Goal: Information Seeking & Learning: Find specific fact

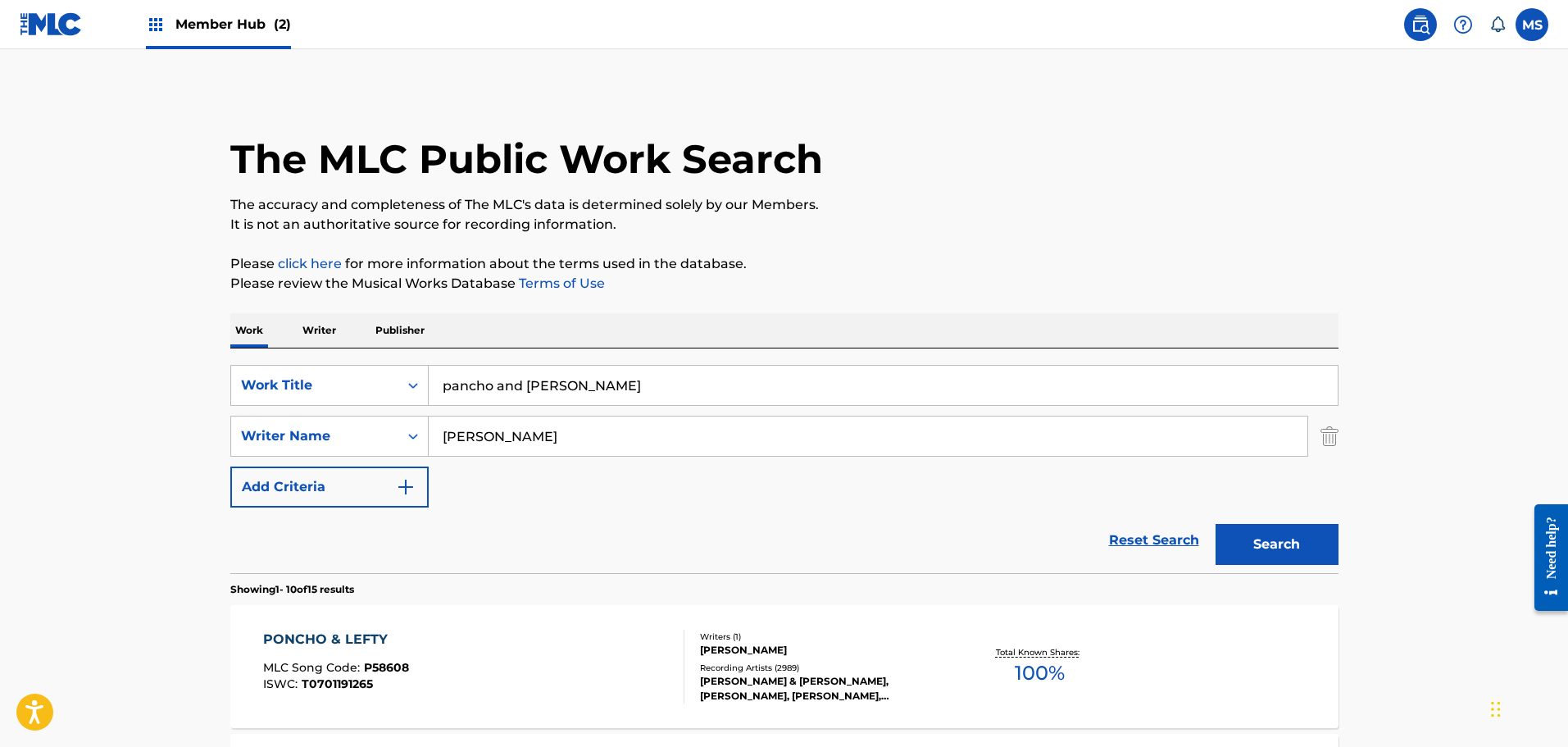
click at [401, 321] on p "Publisher" at bounding box center [400, 330] width 59 height 35
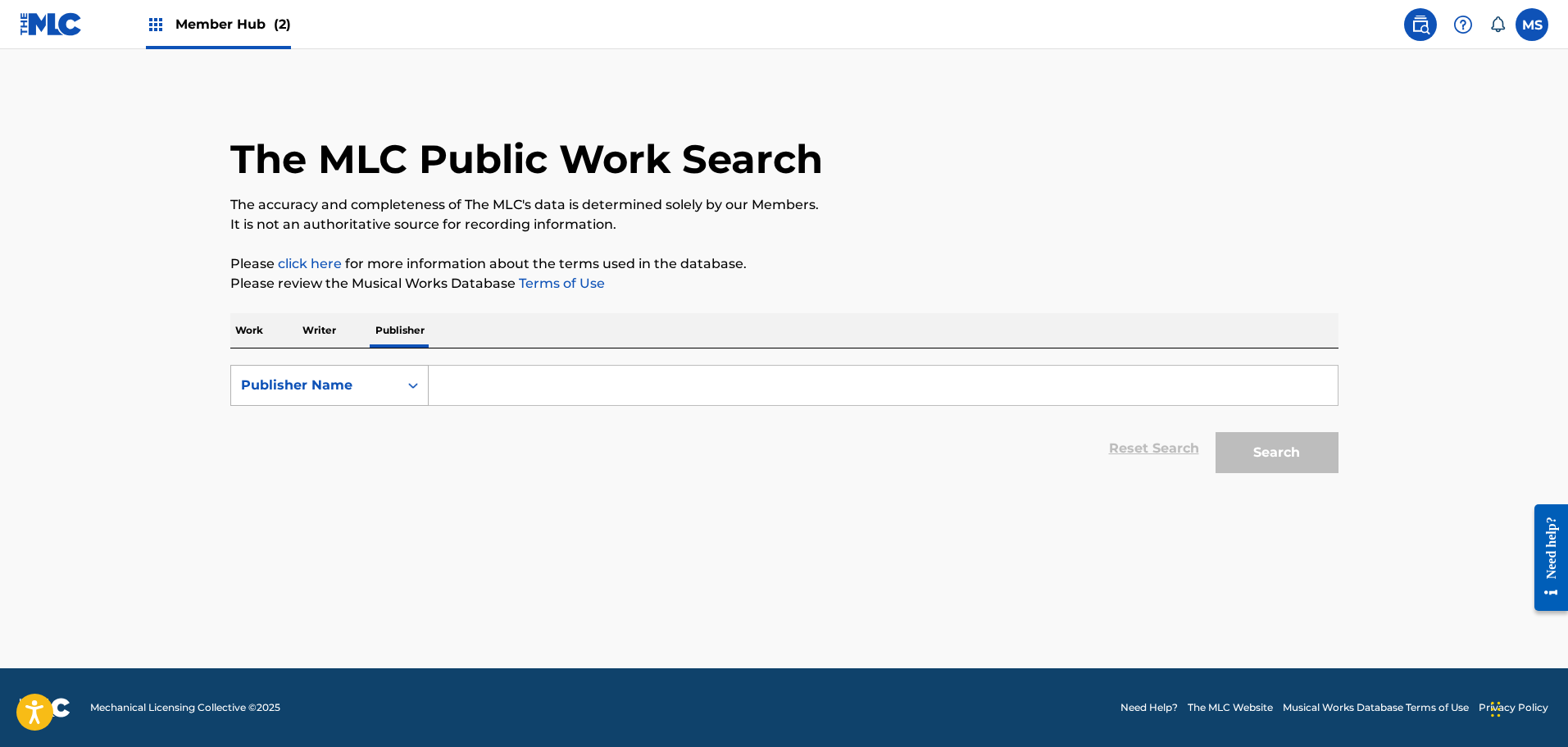
click at [394, 381] on div "Publisher Name" at bounding box center [314, 385] width 168 height 31
click at [334, 441] on div "Publisher IPI" at bounding box center [329, 426] width 196 height 41
click at [394, 390] on div "Publisher IPI" at bounding box center [314, 385] width 168 height 31
click at [372, 459] on div "MLC Publisher Number" at bounding box center [329, 466] width 196 height 41
click at [787, 388] on input "Search Form" at bounding box center [883, 386] width 908 height 40
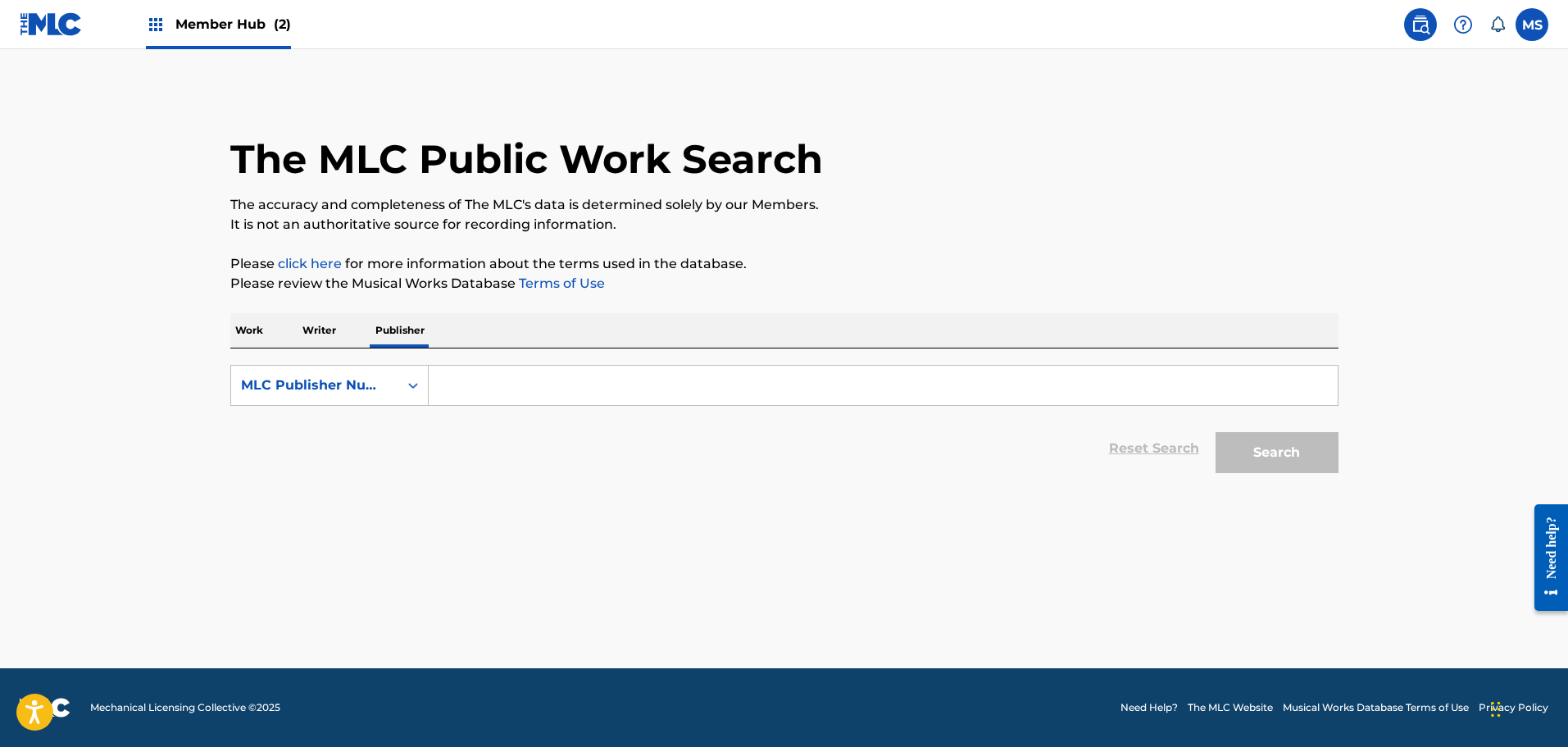
paste input "P473KX"
type input "P473KX"
click at [1238, 443] on button "Search" at bounding box center [1277, 451] width 123 height 41
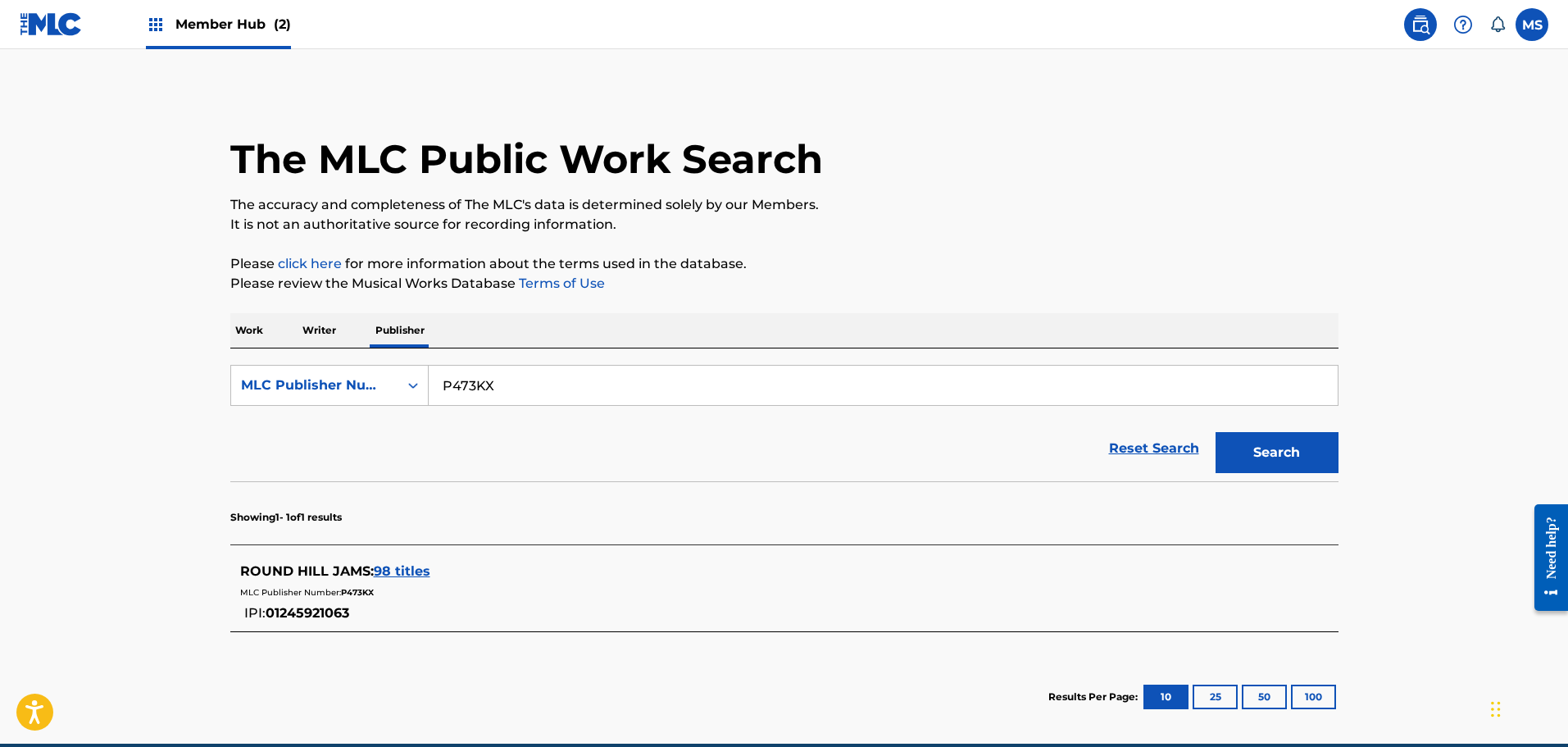
click at [411, 569] on span "98 titles" at bounding box center [402, 571] width 57 height 16
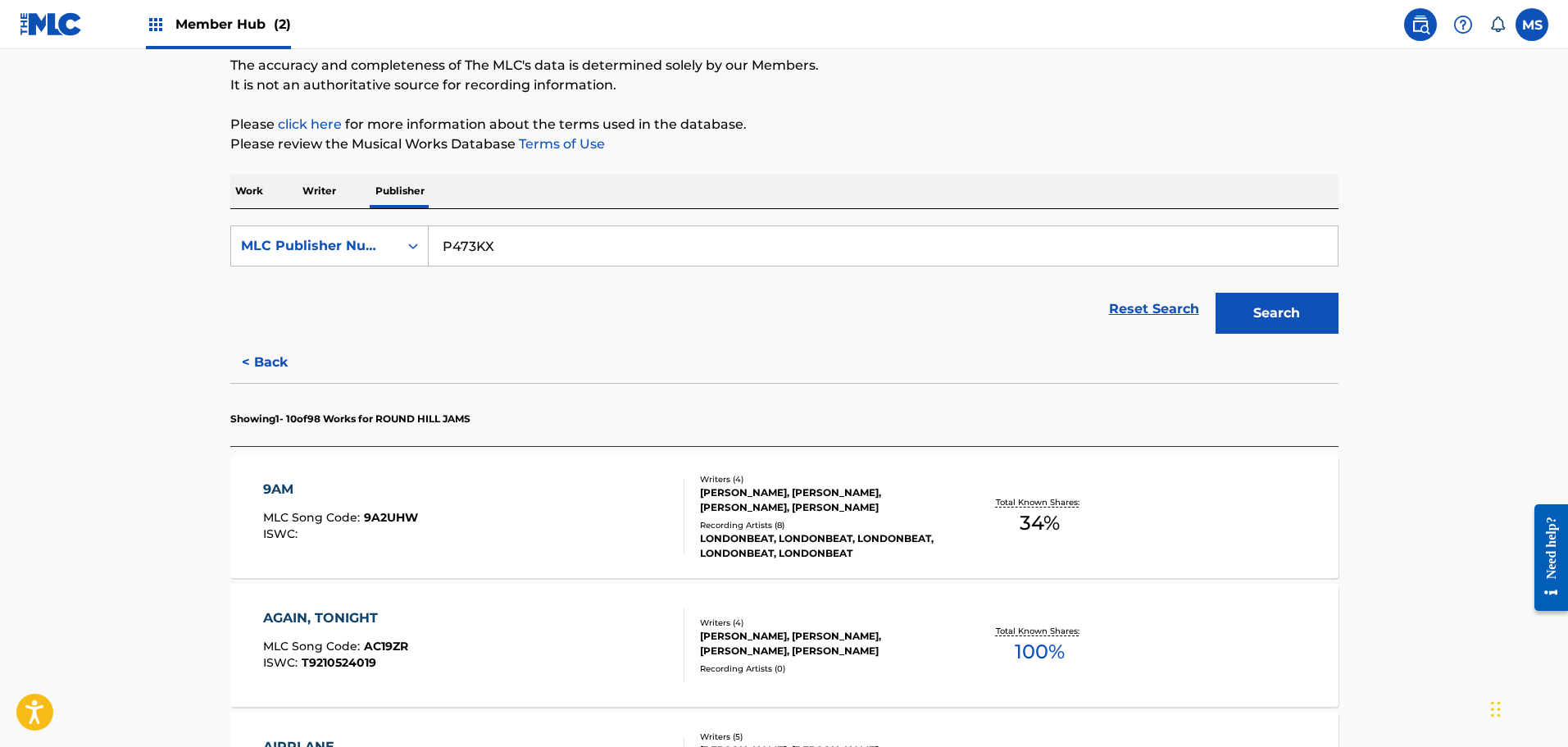
scroll to position [164, 0]
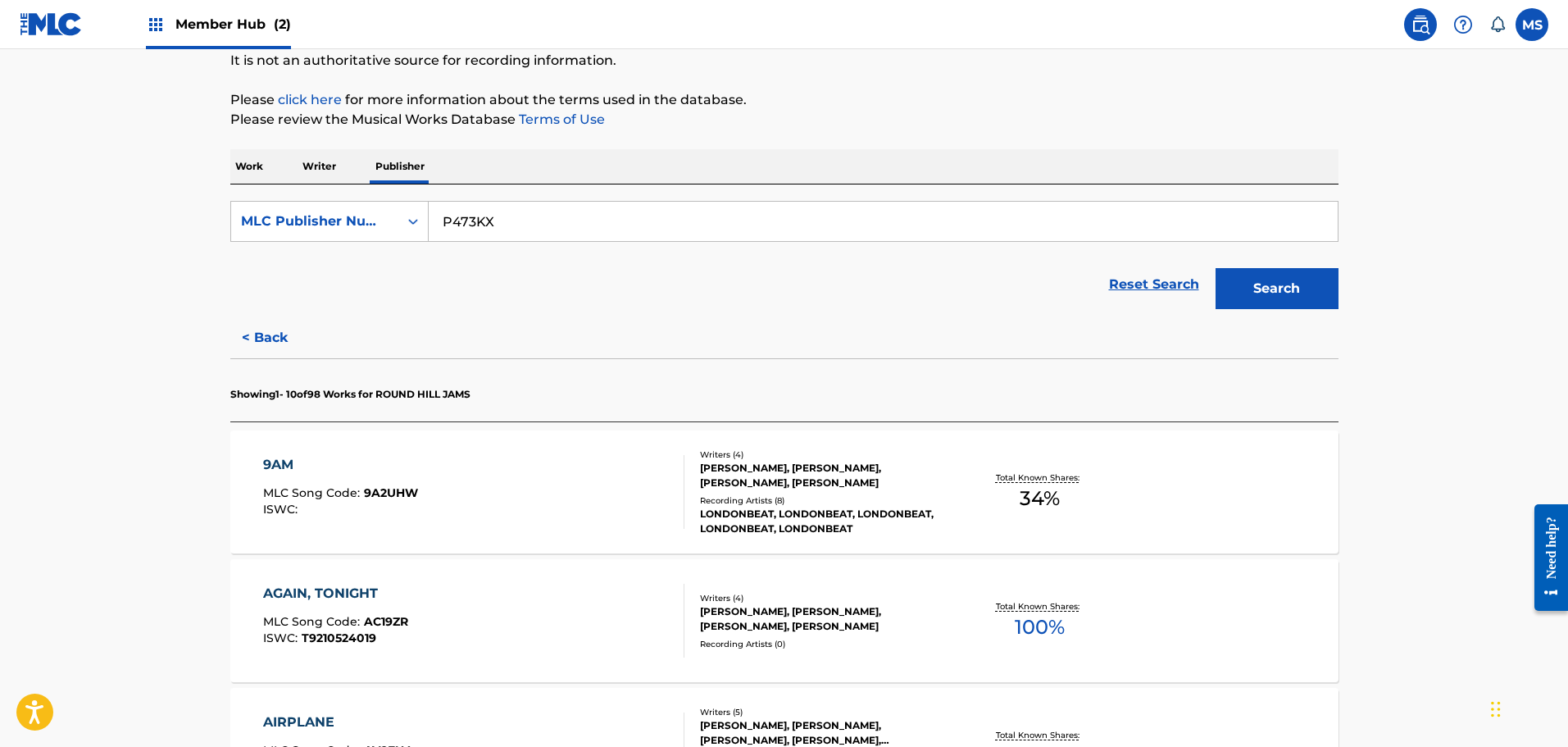
click at [594, 506] on div "9AM MLC Song Code : 9A2UHW ISWC :" at bounding box center [473, 492] width 422 height 73
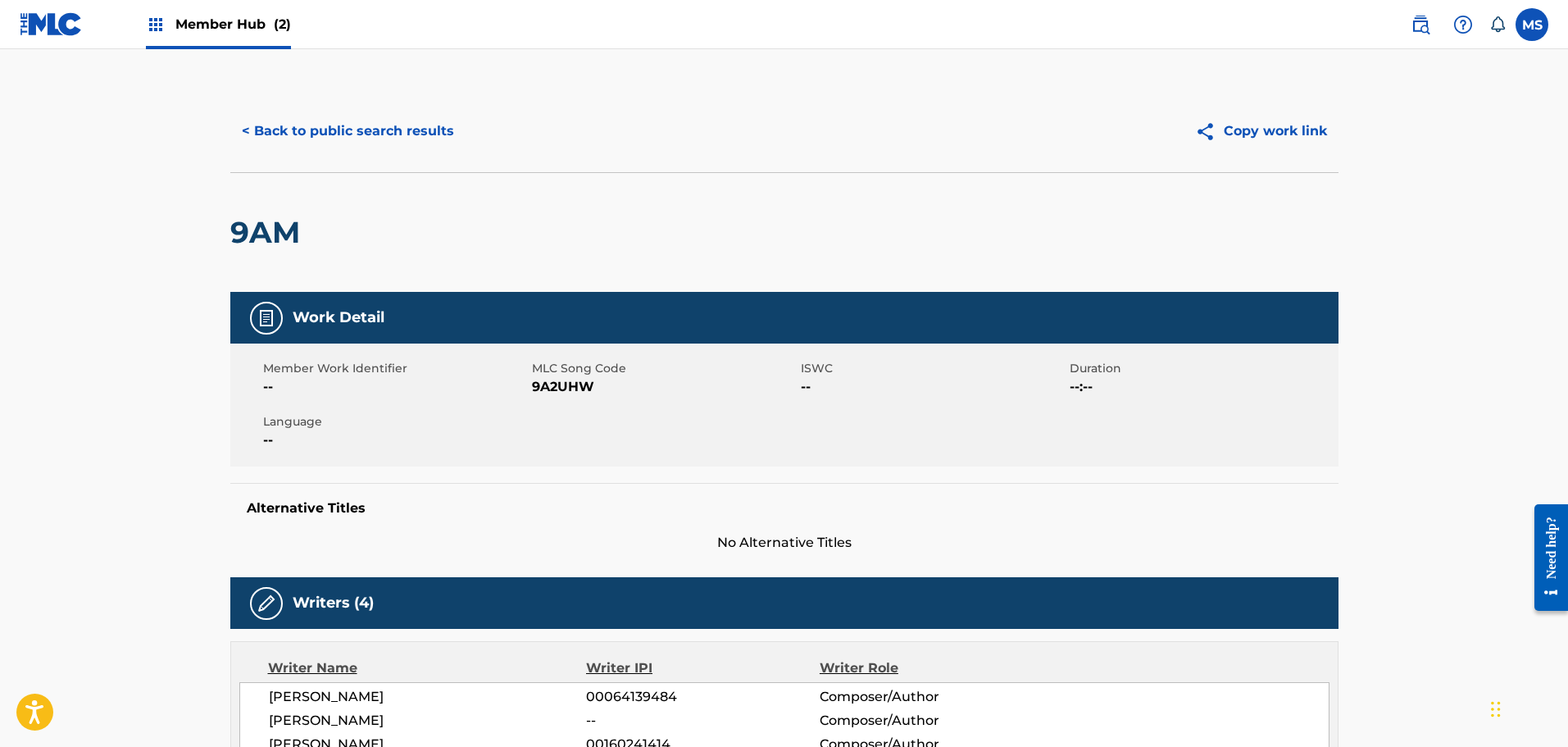
click at [373, 156] on div "< Back to public search results Copy work link" at bounding box center [784, 131] width 1108 height 82
click at [370, 141] on button "< Back to public search results" at bounding box center [347, 131] width 235 height 41
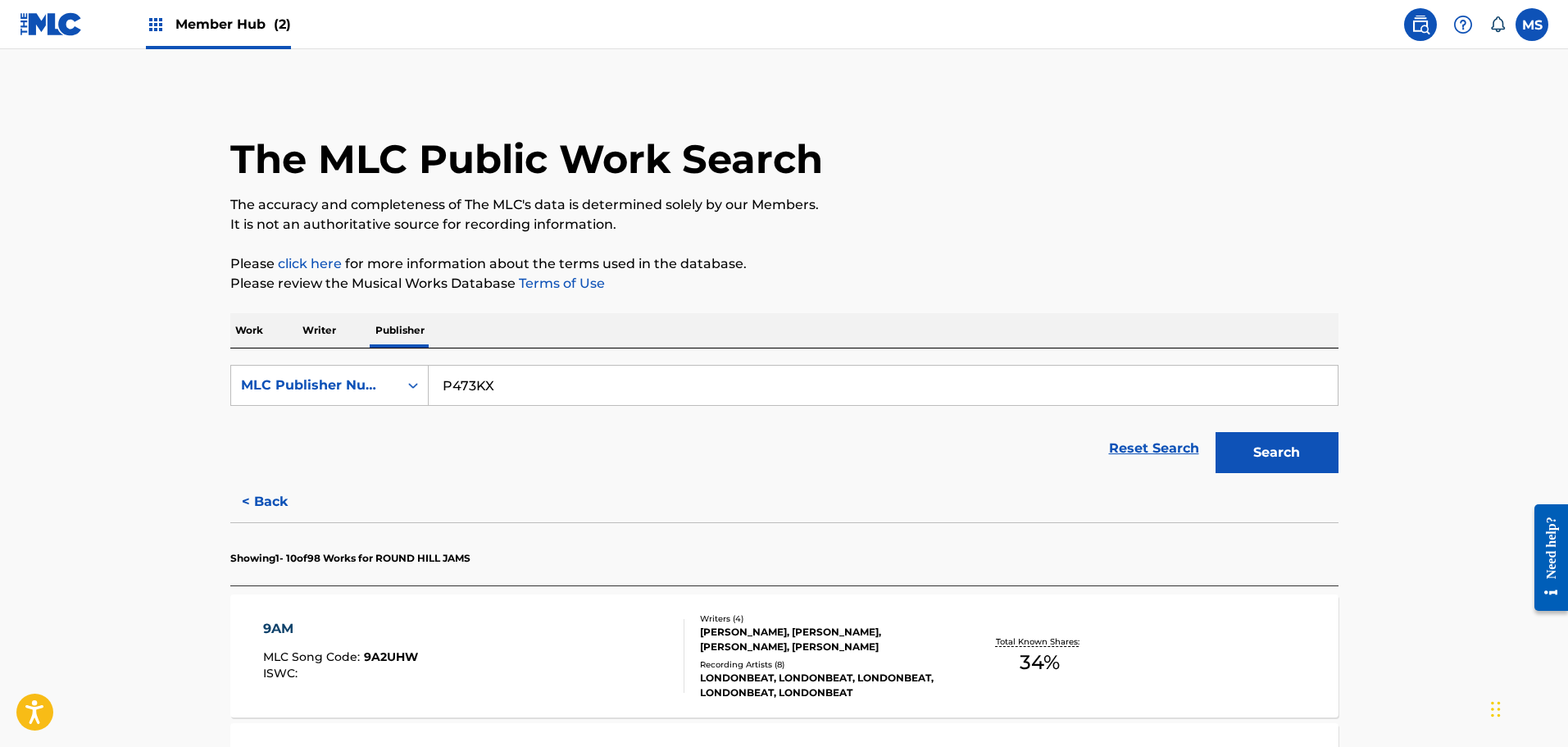
click at [564, 409] on form "SearchWithCriteria472bbdca-1dc5-4db6-8797-de86796b1423 MLC Publisher Number P47…" at bounding box center [784, 423] width 1108 height 116
click at [559, 402] on input "P473KX" at bounding box center [883, 386] width 908 height 40
click at [559, 401] on input "P473KX" at bounding box center [883, 386] width 908 height 40
drag, startPoint x: 559, startPoint y: 401, endPoint x: 551, endPoint y: 394, distance: 10.6
click at [552, 398] on input "P473KX" at bounding box center [883, 386] width 908 height 40
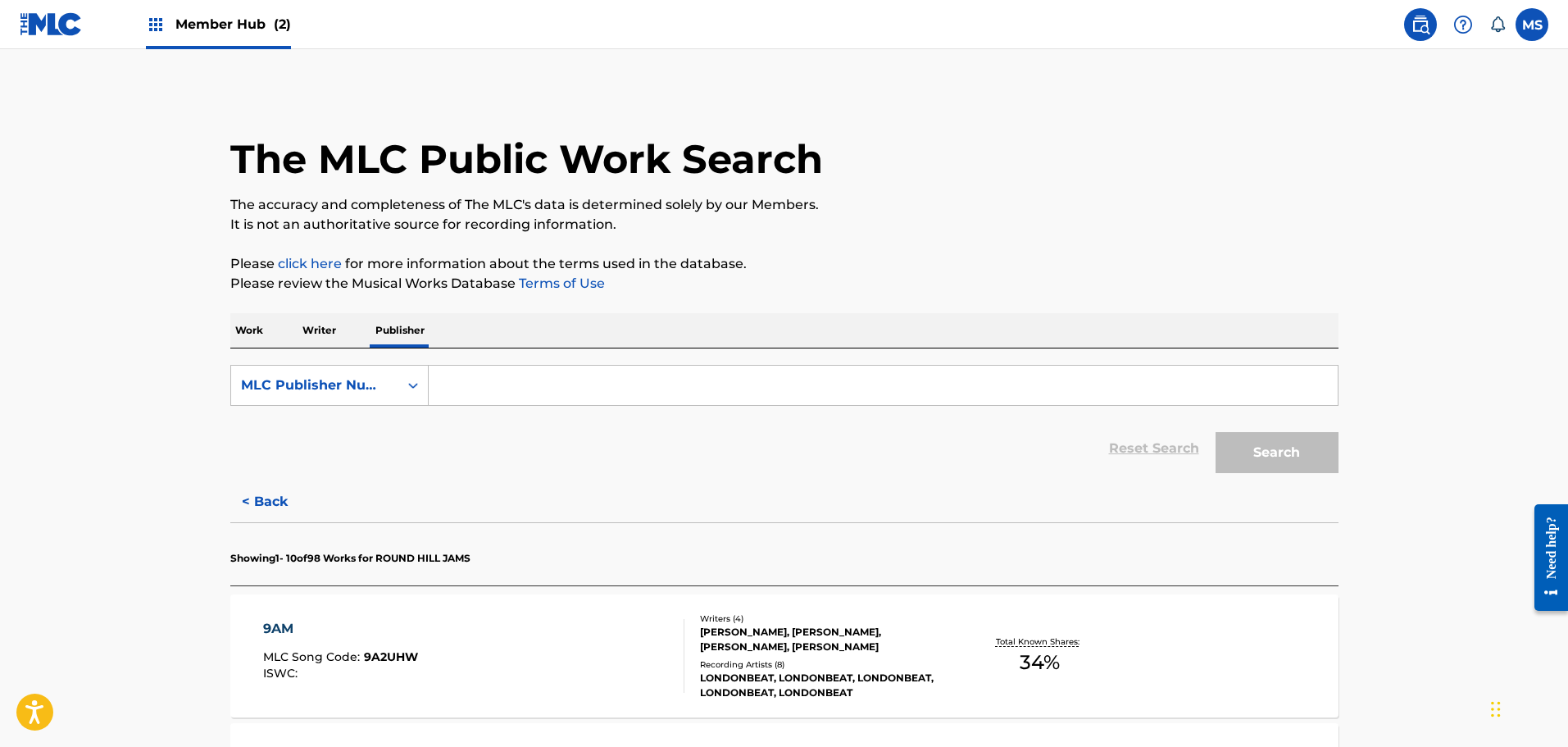
paste input "P622TP"
type input "P622TP"
click at [1216, 432] on button "Search" at bounding box center [1277, 451] width 123 height 41
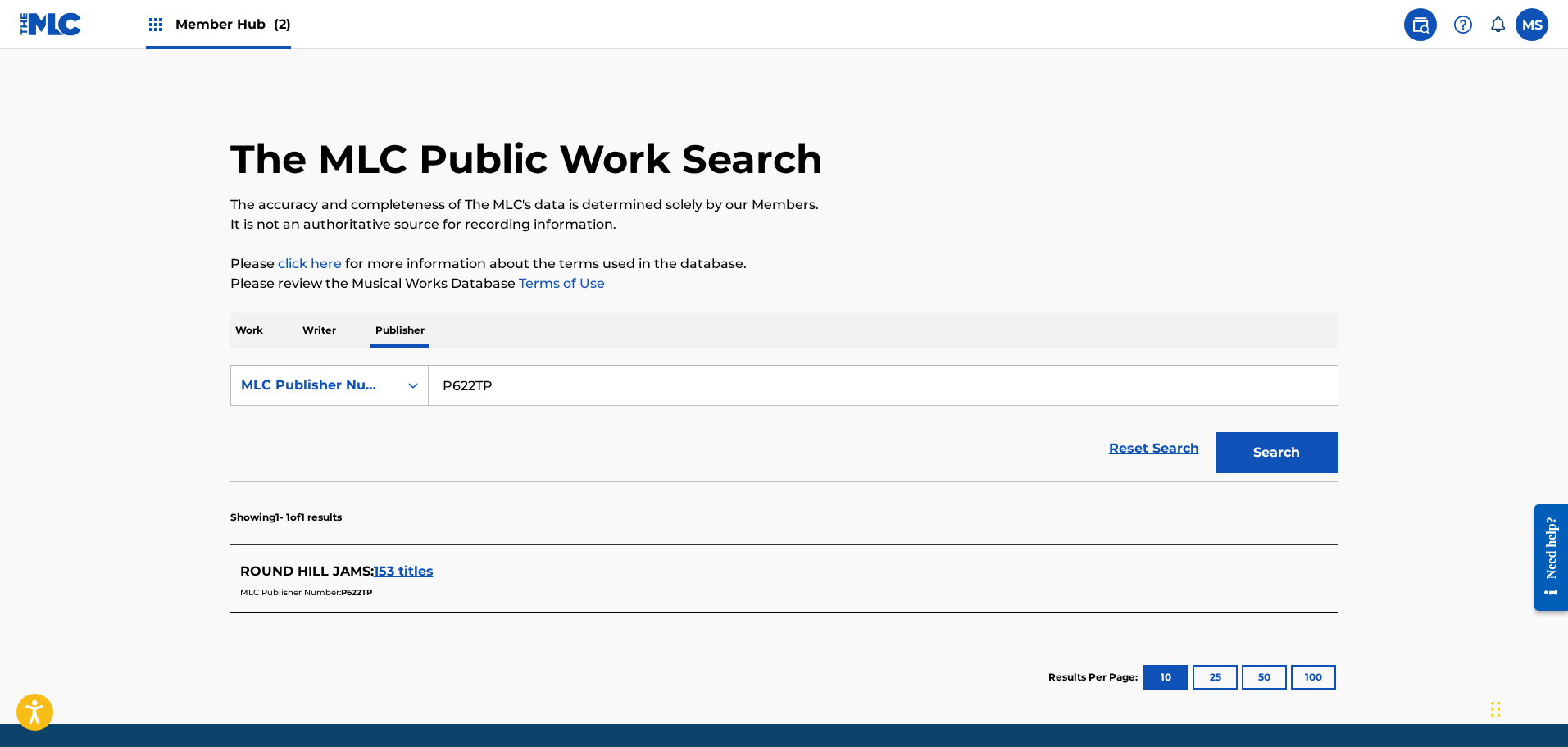
click at [421, 571] on span "153 titles" at bounding box center [404, 571] width 60 height 16
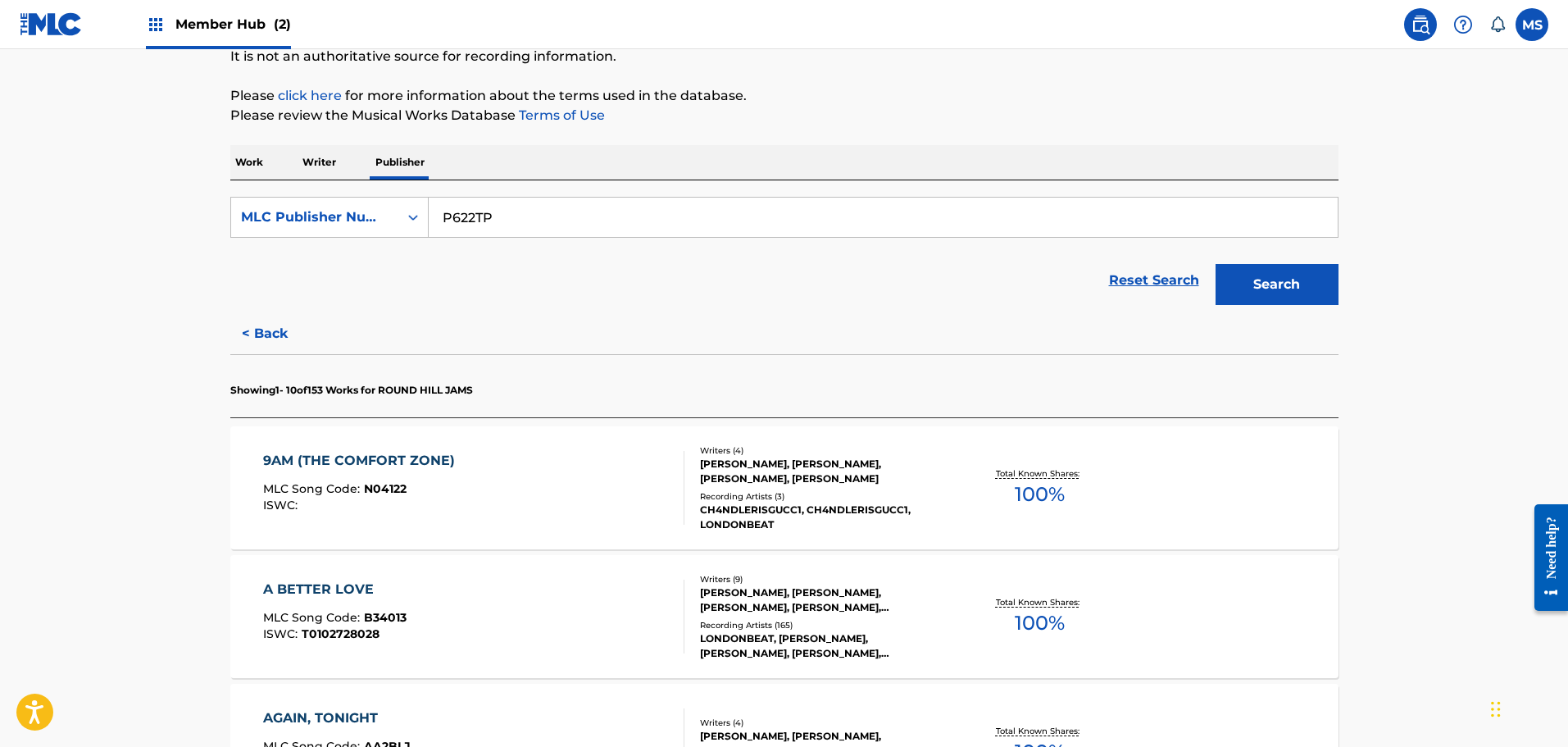
scroll to position [328, 0]
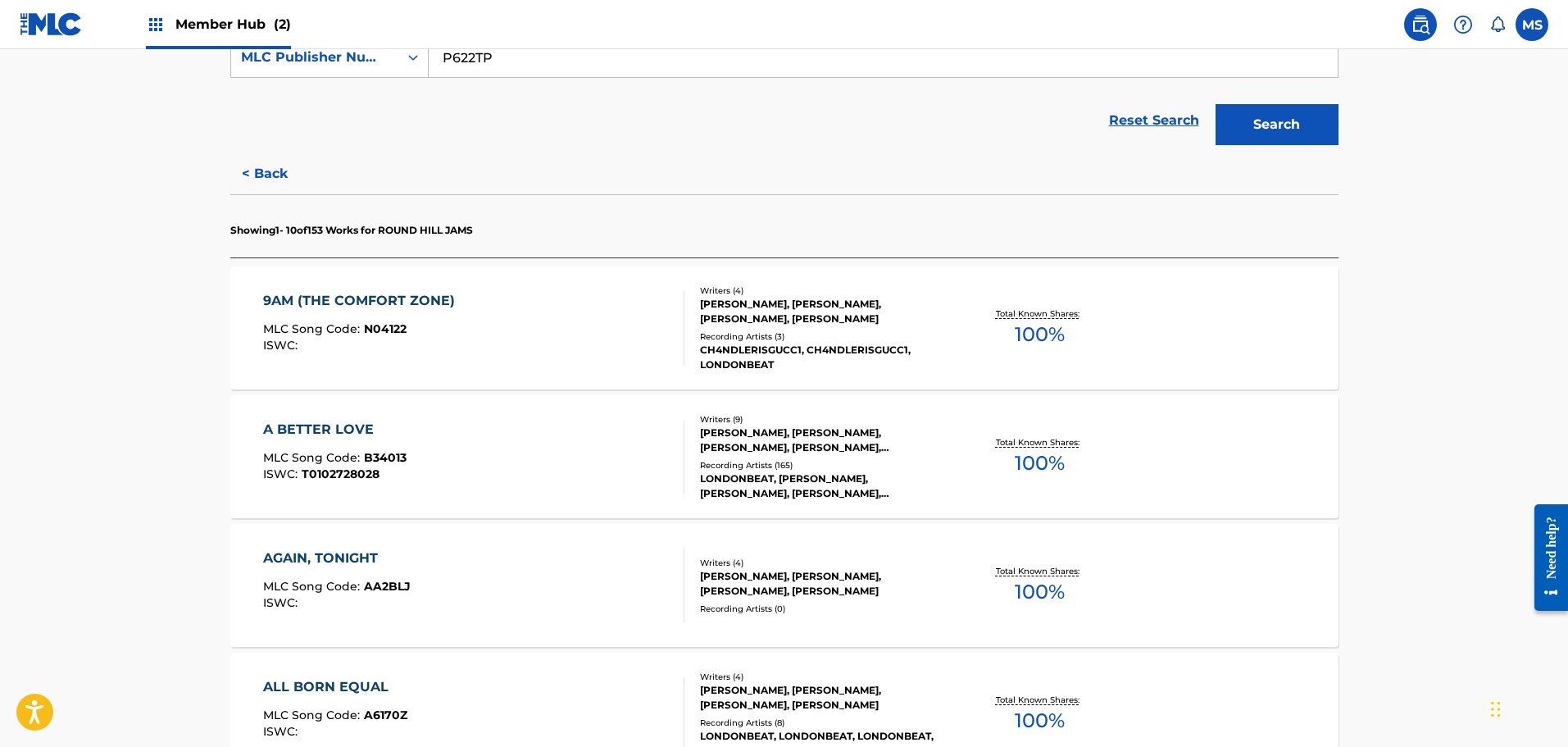
click at [520, 464] on div "A BETTER LOVE MLC Song Code : B34013 ISWC : T0102728028" at bounding box center [473, 456] width 422 height 73
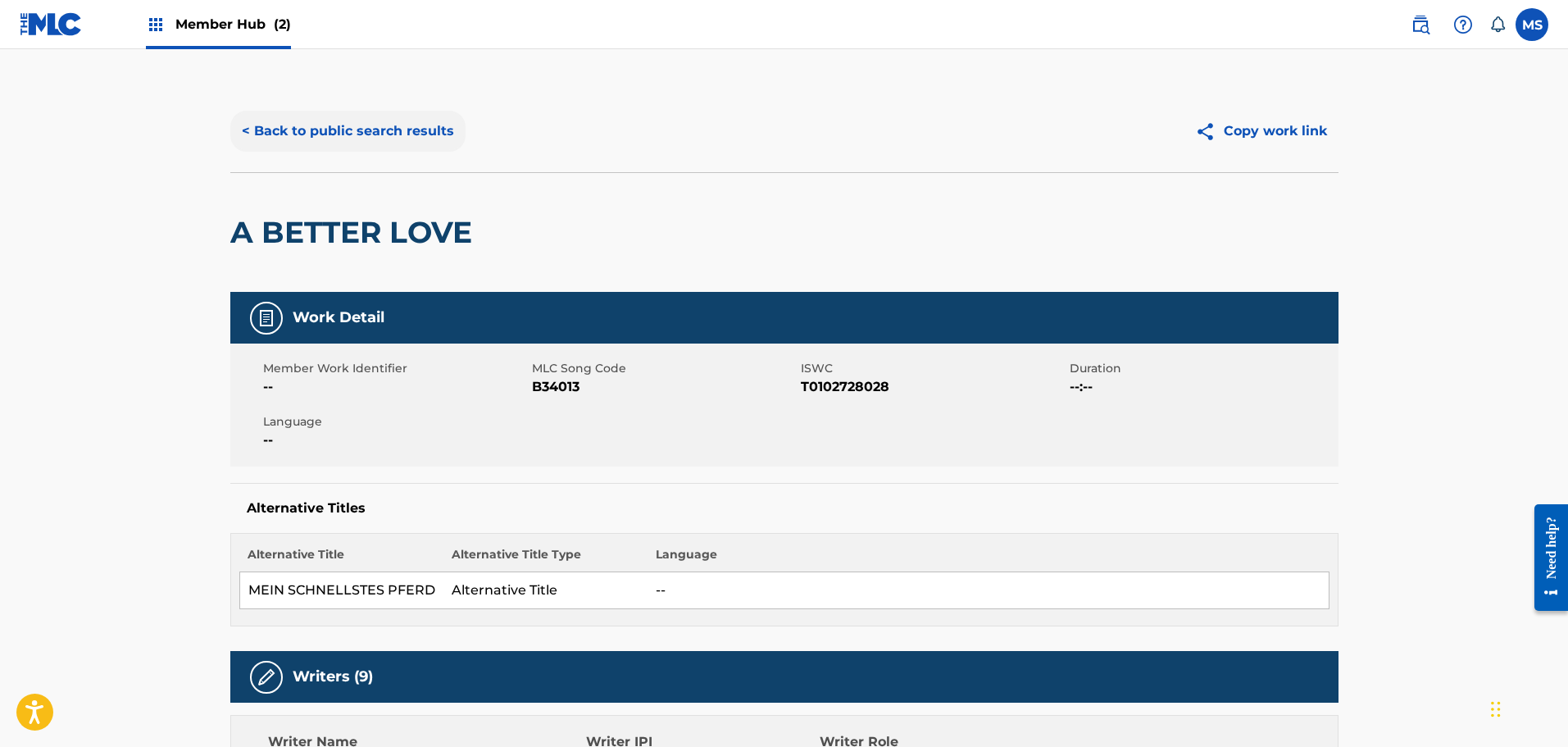
click at [347, 139] on button "< Back to public search results" at bounding box center [347, 131] width 235 height 41
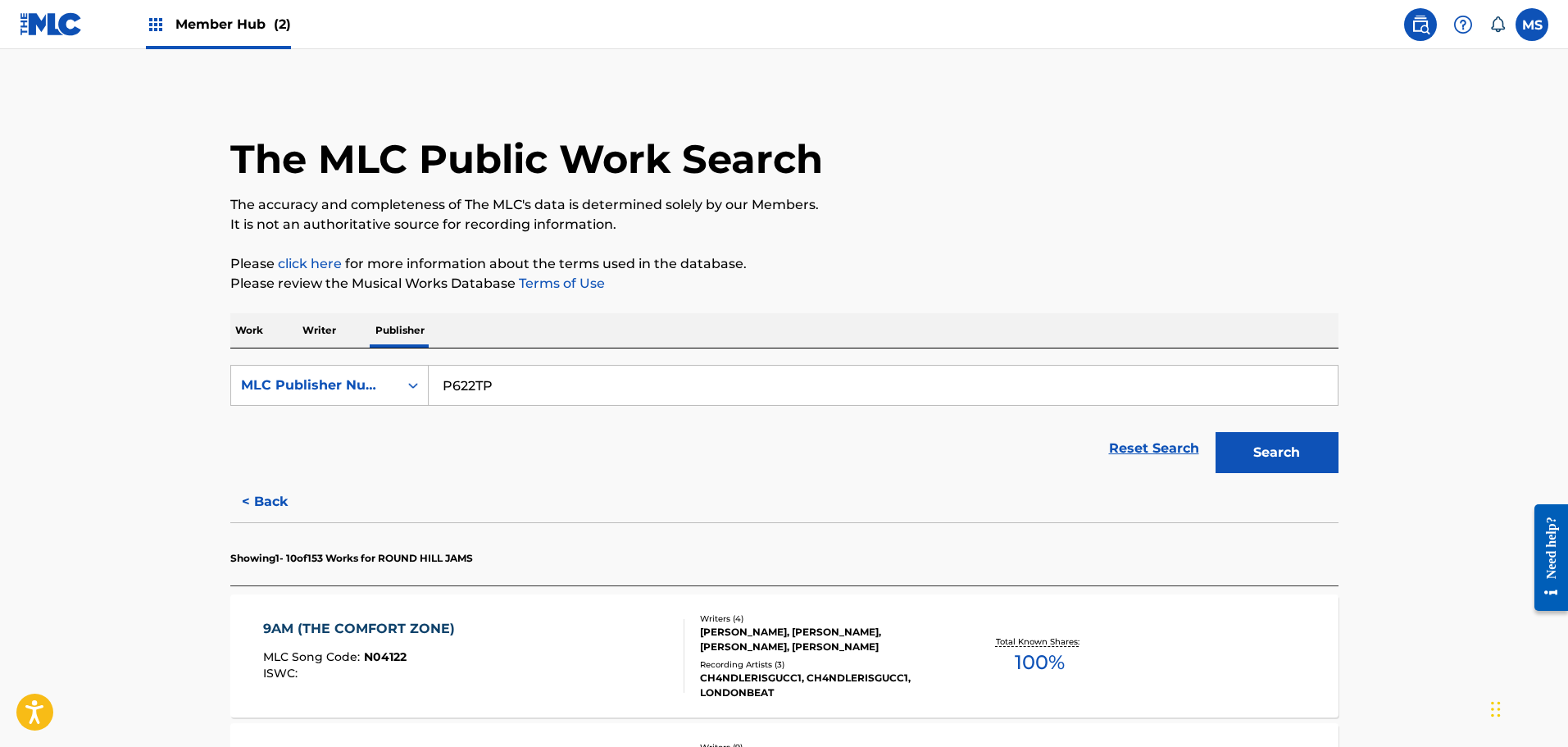
click at [254, 327] on p "Work" at bounding box center [249, 330] width 38 height 35
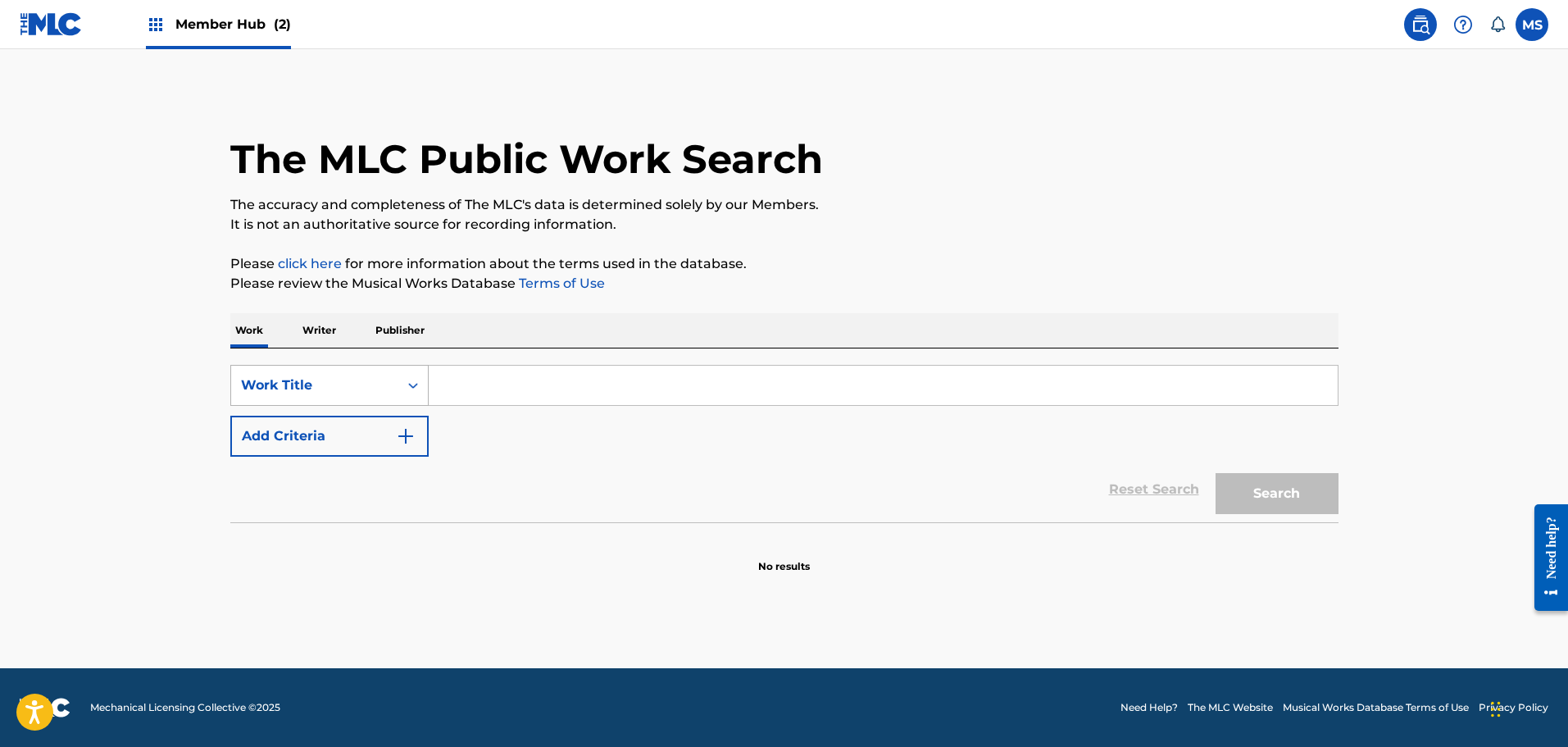
click at [340, 399] on div "Work Title" at bounding box center [314, 385] width 168 height 31
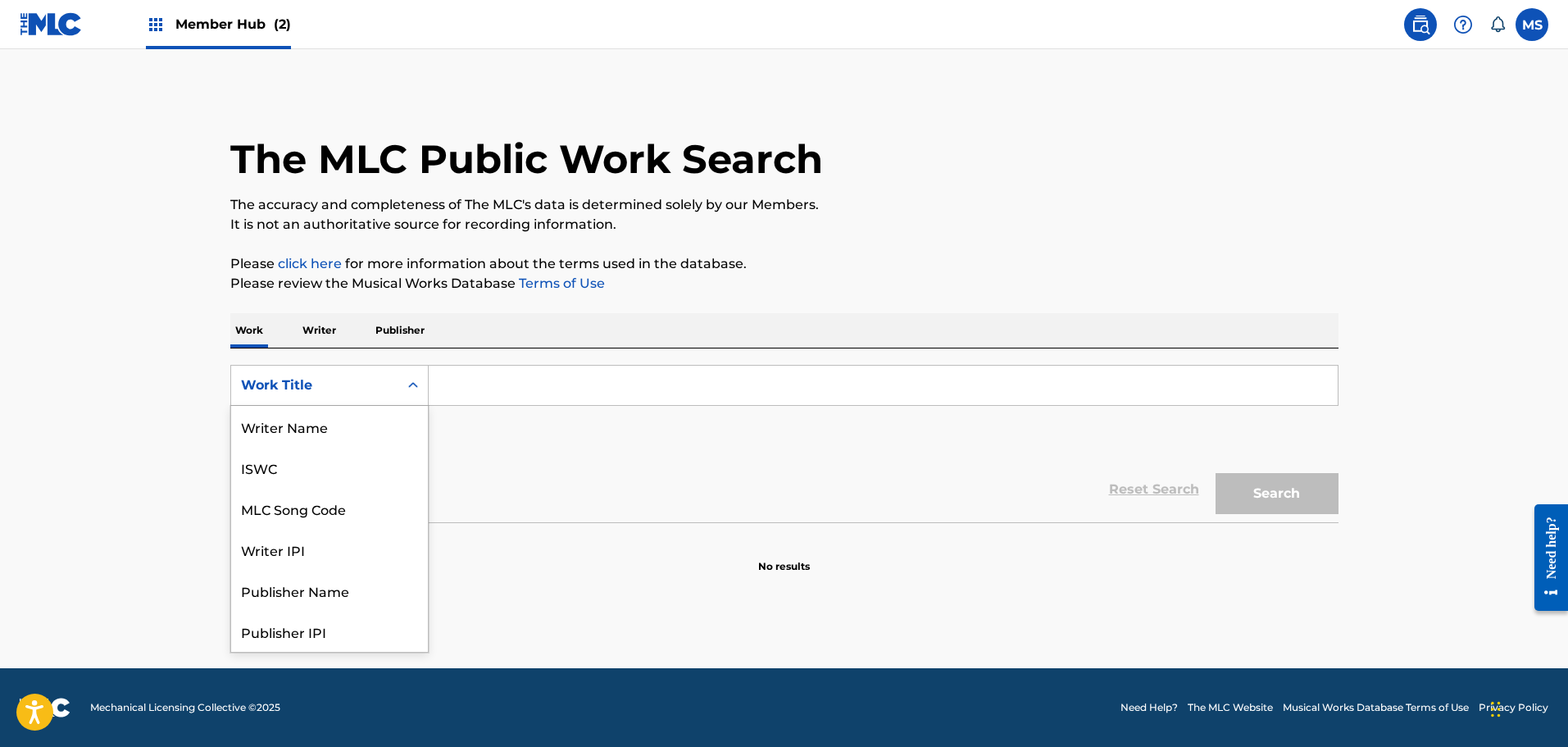
scroll to position [82, 0]
click at [340, 418] on div "MLC Song Code" at bounding box center [329, 426] width 196 height 41
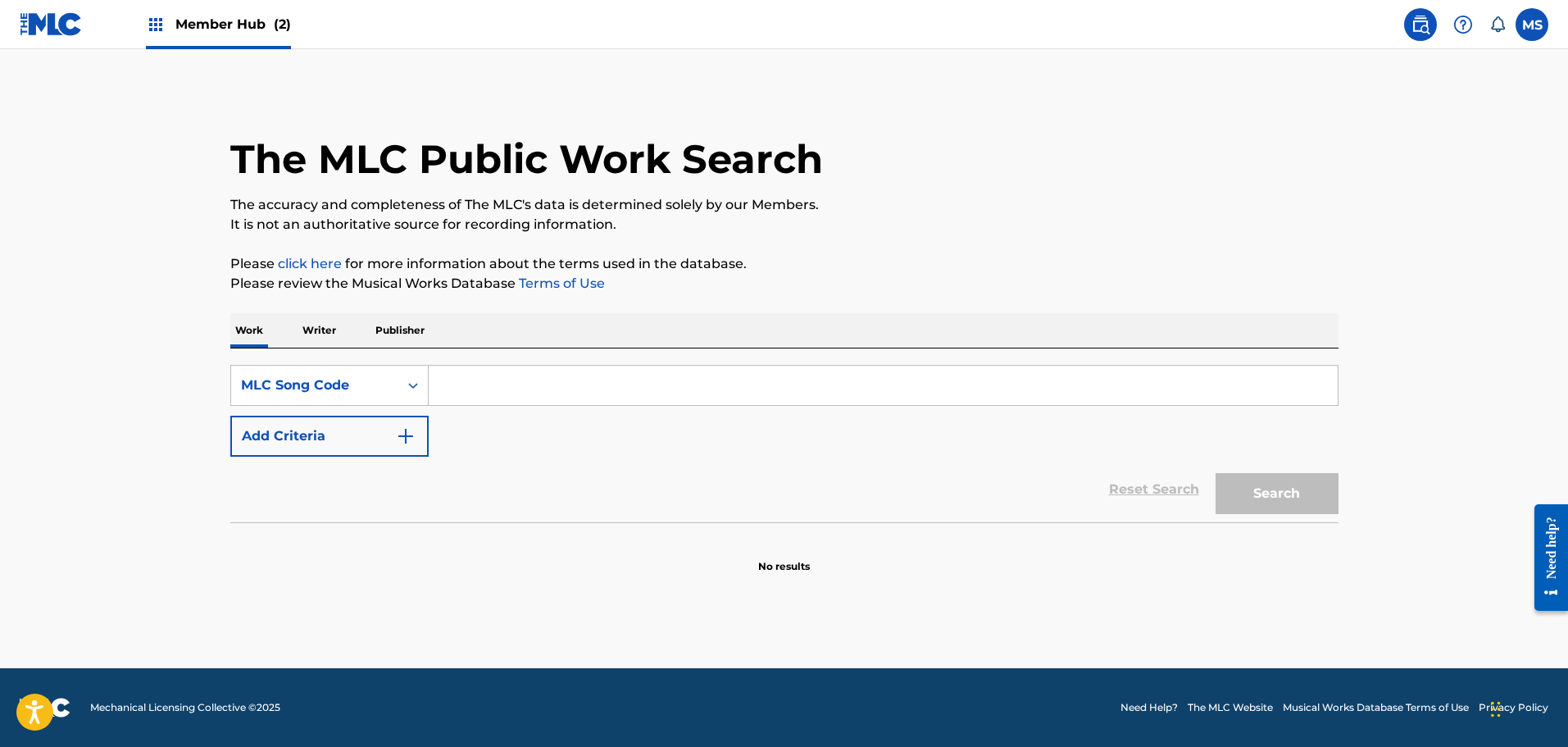
drag, startPoint x: 390, startPoint y: 412, endPoint x: 517, endPoint y: 391, distance: 128.7
click at [517, 391] on input "Search Form" at bounding box center [883, 386] width 908 height 40
paste input "9A2UHW"
type input "9A2UHW"
click at [1284, 497] on button "Search" at bounding box center [1277, 493] width 123 height 41
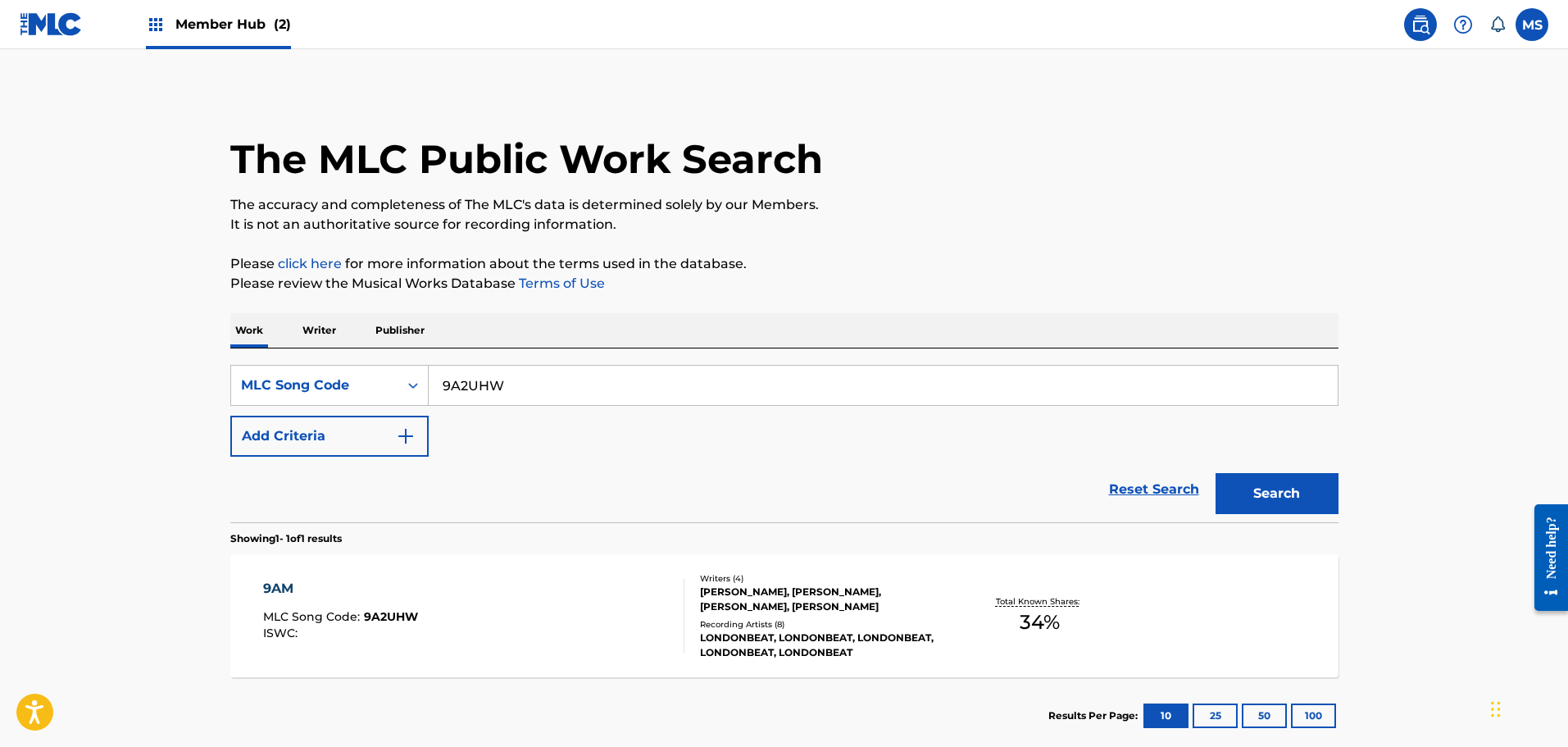
click at [548, 629] on div "9AM MLC Song Code : 9A2UHW ISWC :" at bounding box center [473, 615] width 422 height 73
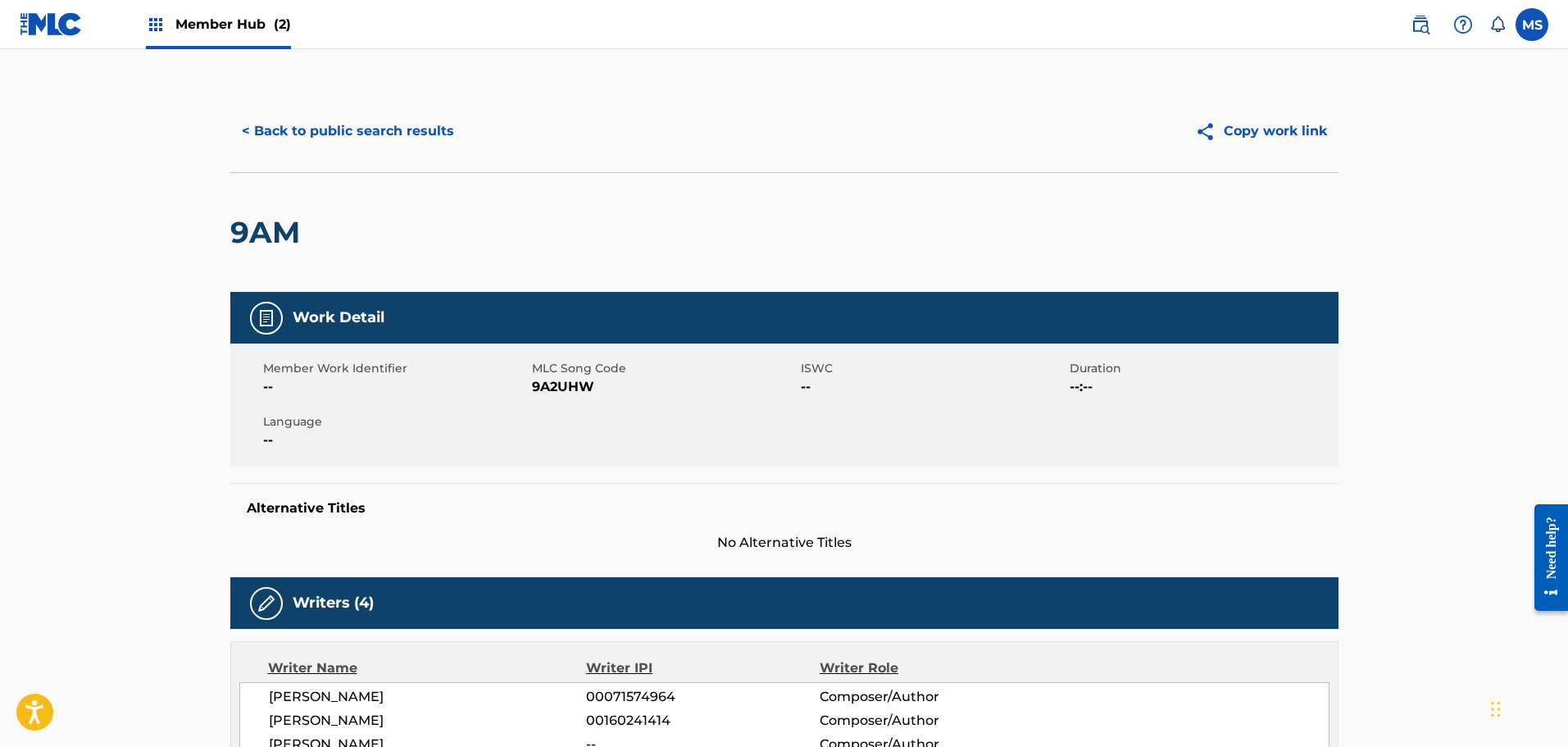
click at [324, 153] on div "< Back to public search results Copy work link" at bounding box center [784, 131] width 1108 height 82
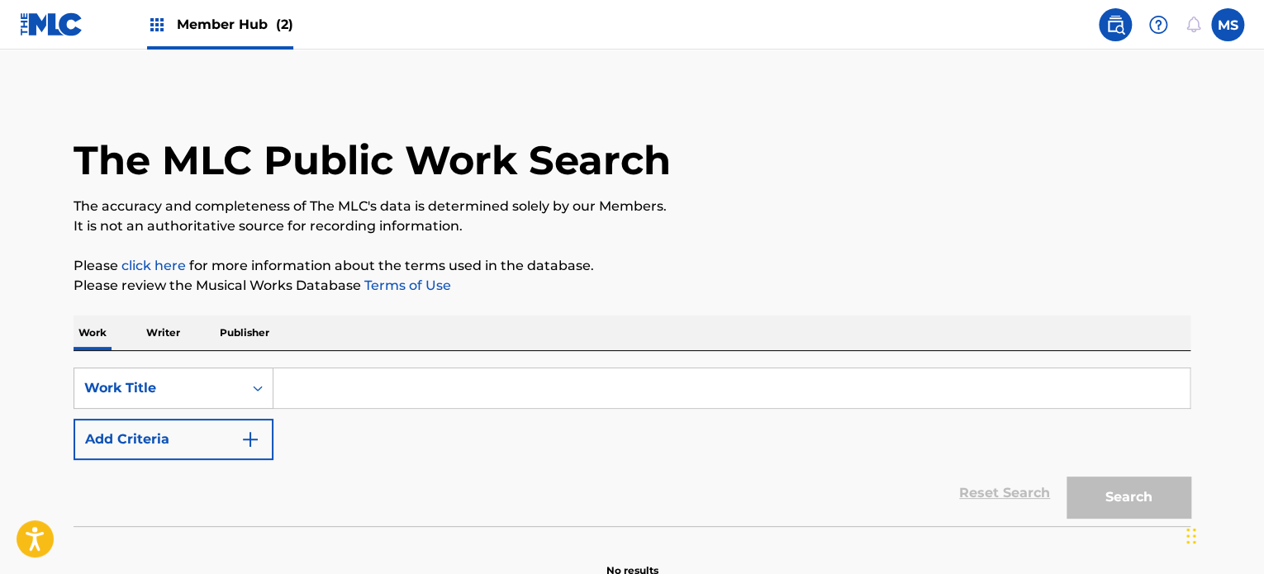
click at [469, 375] on input "Search Form" at bounding box center [732, 389] width 916 height 40
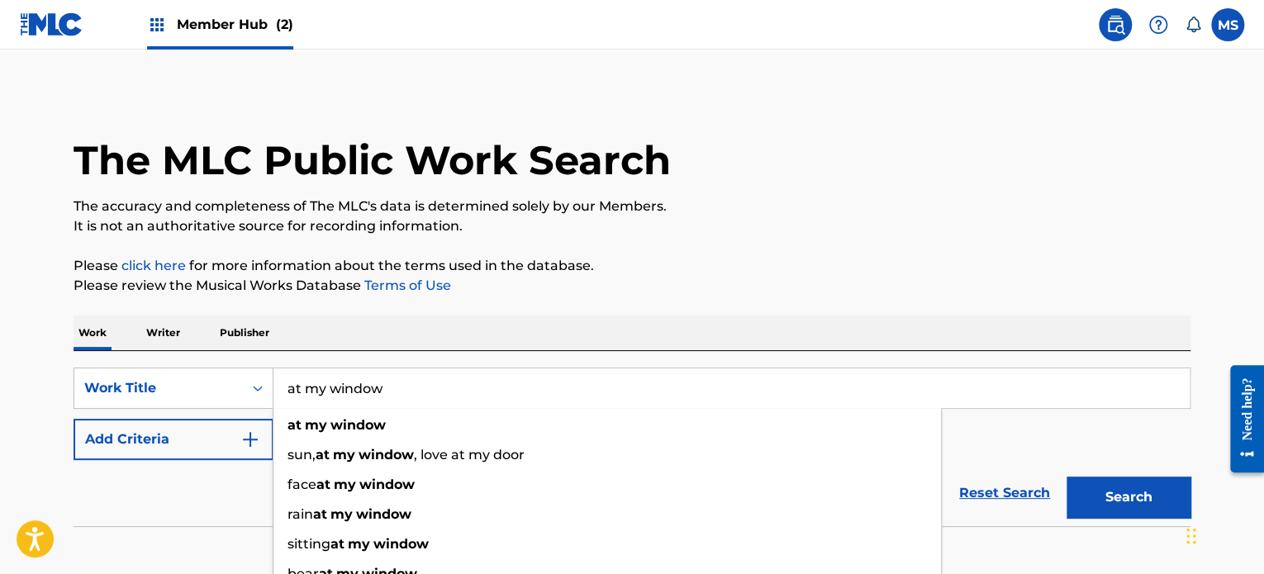
type input "at my window"
click at [602, 289] on p "Please review the Musical Works Database Terms of Use" at bounding box center [632, 286] width 1117 height 20
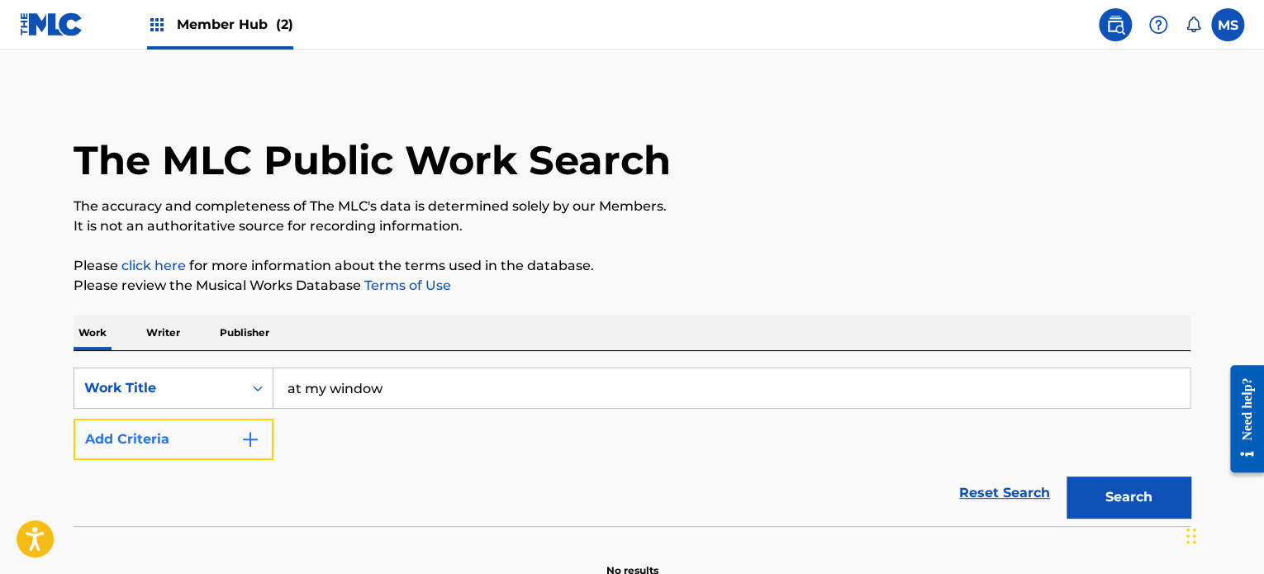
click at [250, 443] on img "Search Form" at bounding box center [250, 440] width 20 height 20
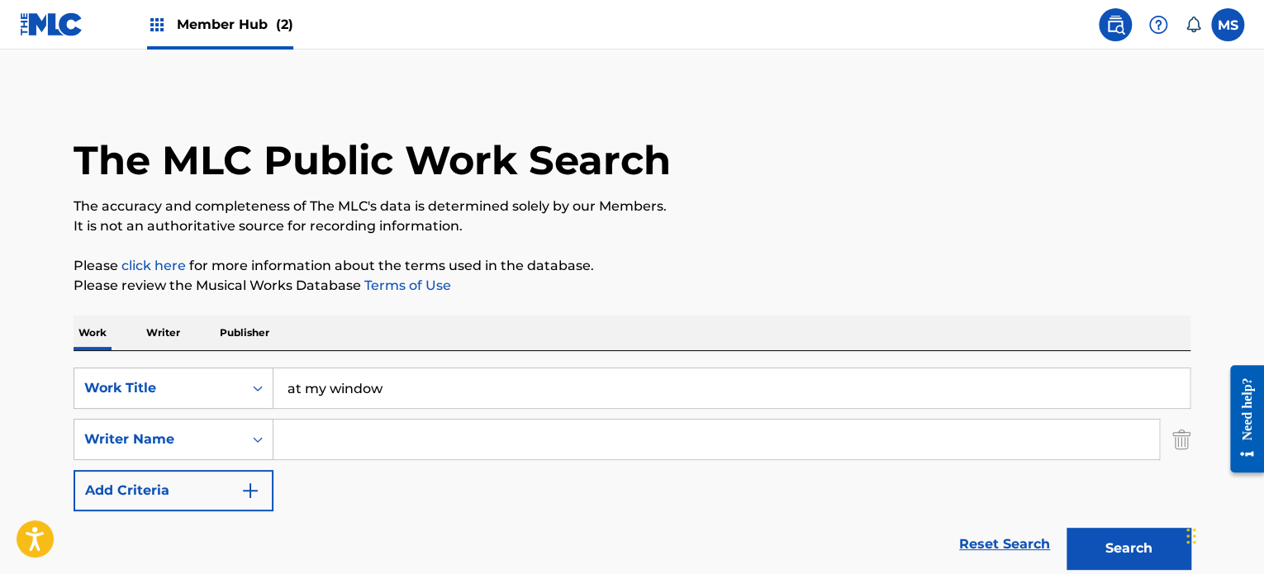
click at [307, 439] on input "Search Form" at bounding box center [717, 440] width 886 height 40
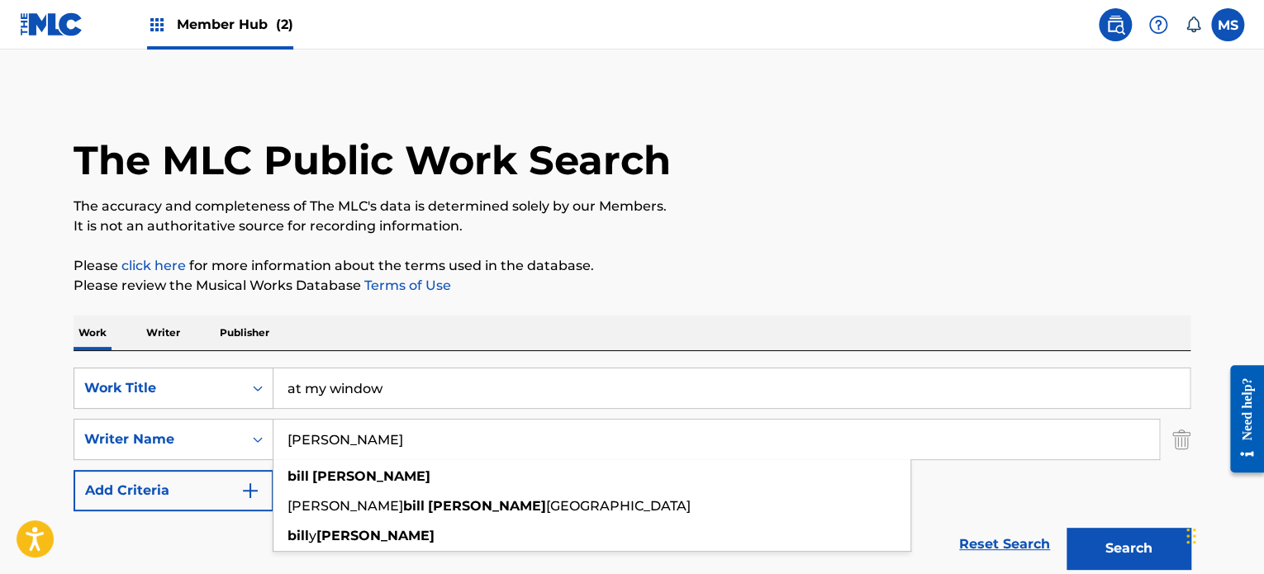
type input "bill clifton"
click at [1067, 528] on button "Search" at bounding box center [1129, 548] width 124 height 41
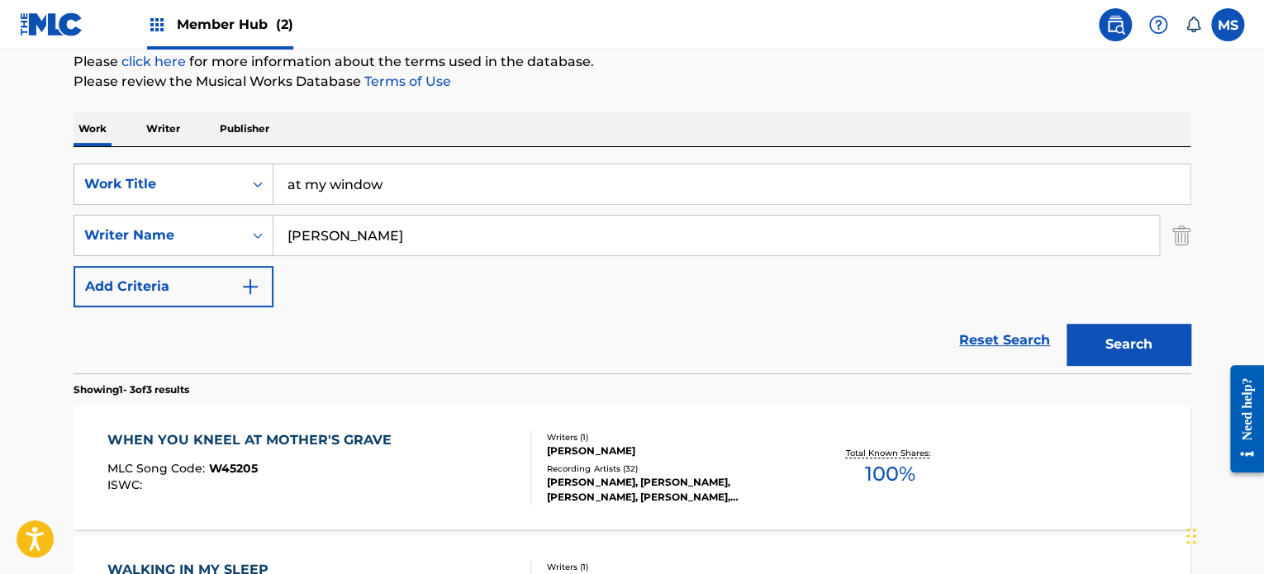
scroll to position [331, 0]
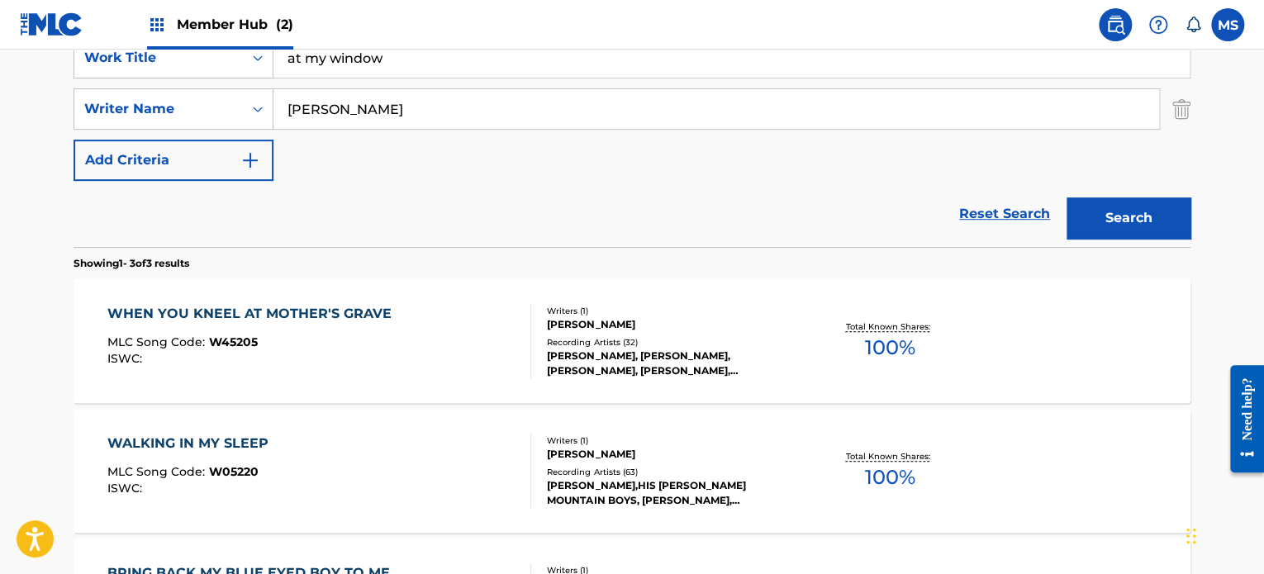
click at [335, 389] on div "WHEN YOU KNEEL AT MOTHER'S GRAVE MLC Song Code : W45205 ISWC : Writers ( 1 ) BI…" at bounding box center [632, 341] width 1117 height 124
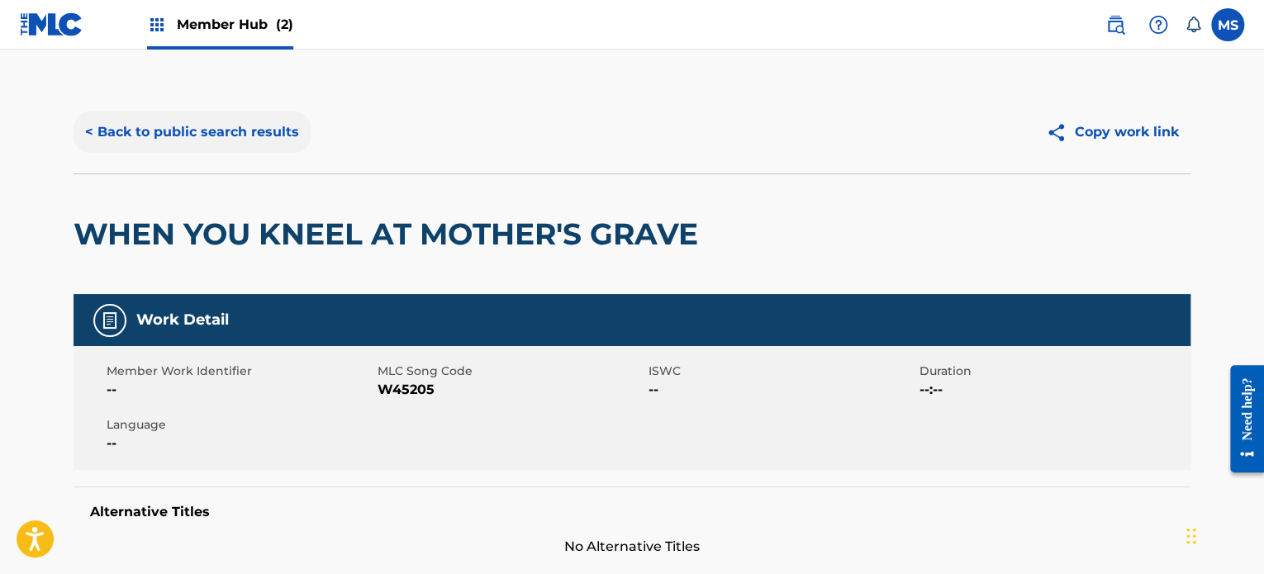
click at [231, 134] on button "< Back to public search results" at bounding box center [192, 132] width 237 height 41
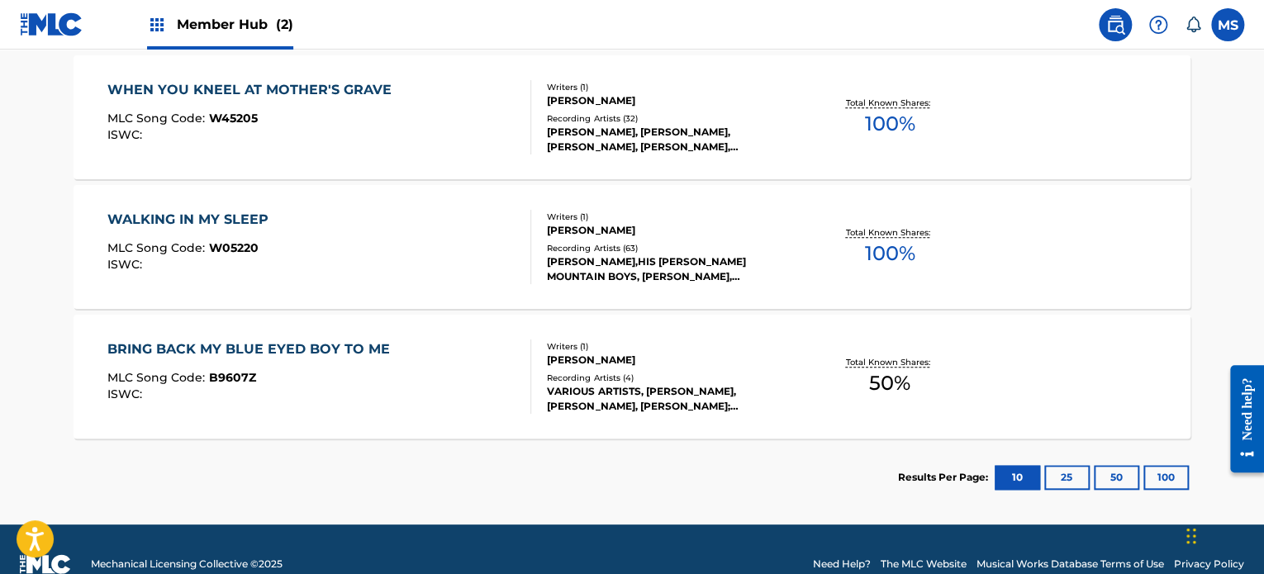
scroll to position [578, 0]
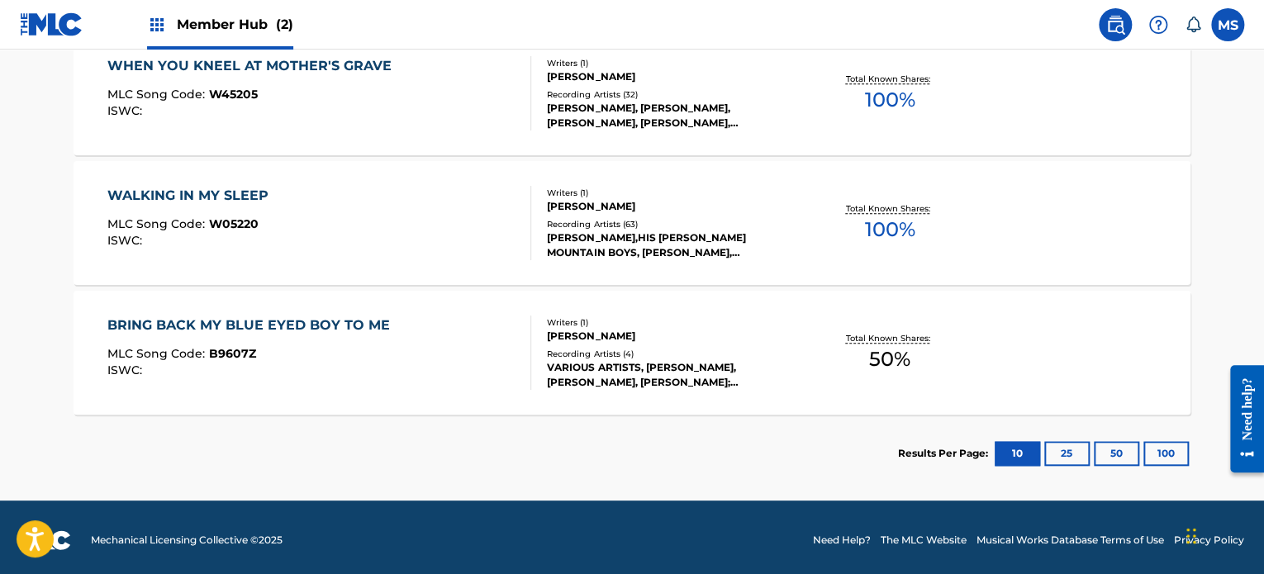
click at [357, 374] on div "ISWC :" at bounding box center [252, 370] width 291 height 12
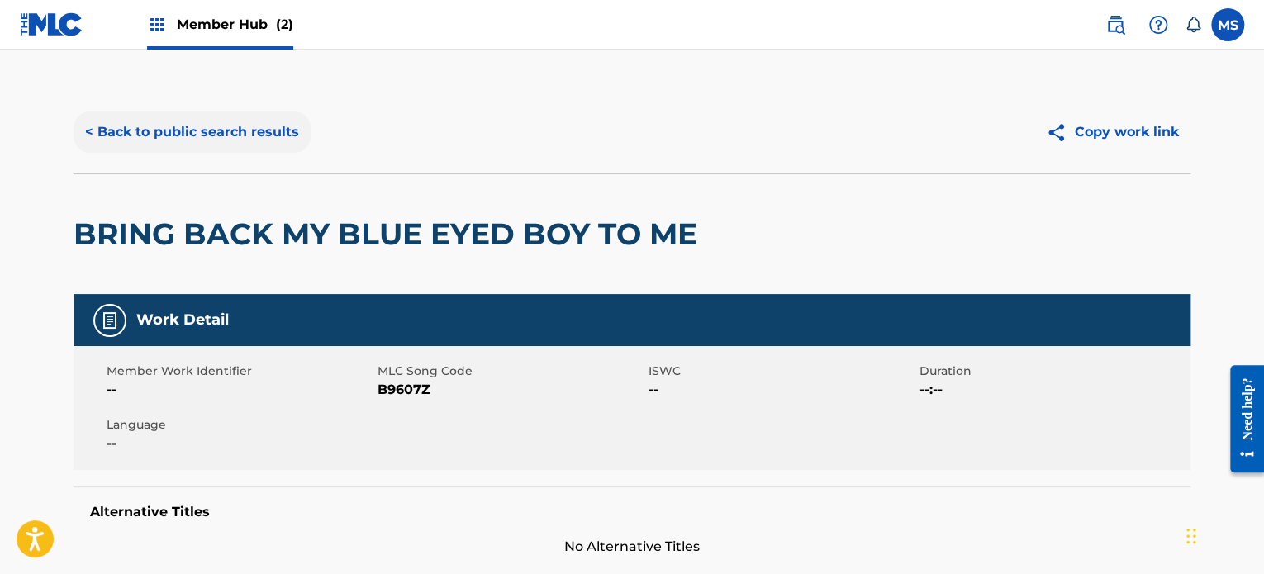
click at [288, 138] on button "< Back to public search results" at bounding box center [192, 132] width 237 height 41
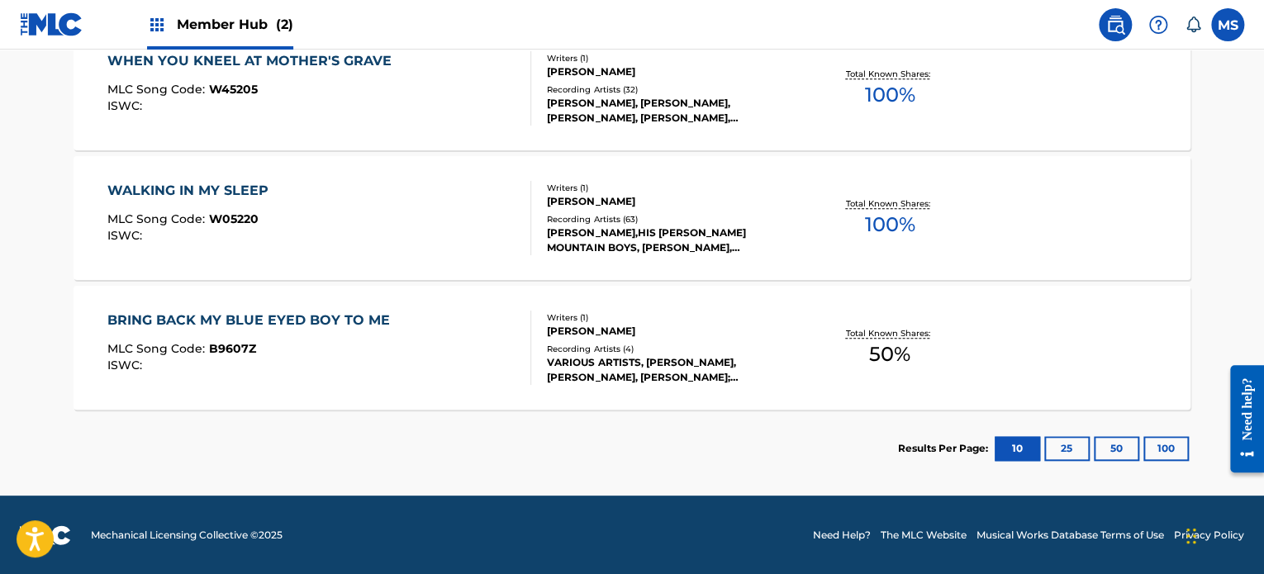
click at [321, 240] on div "WALKING IN MY SLEEP MLC Song Code : W05220 ISWC :" at bounding box center [319, 218] width 425 height 74
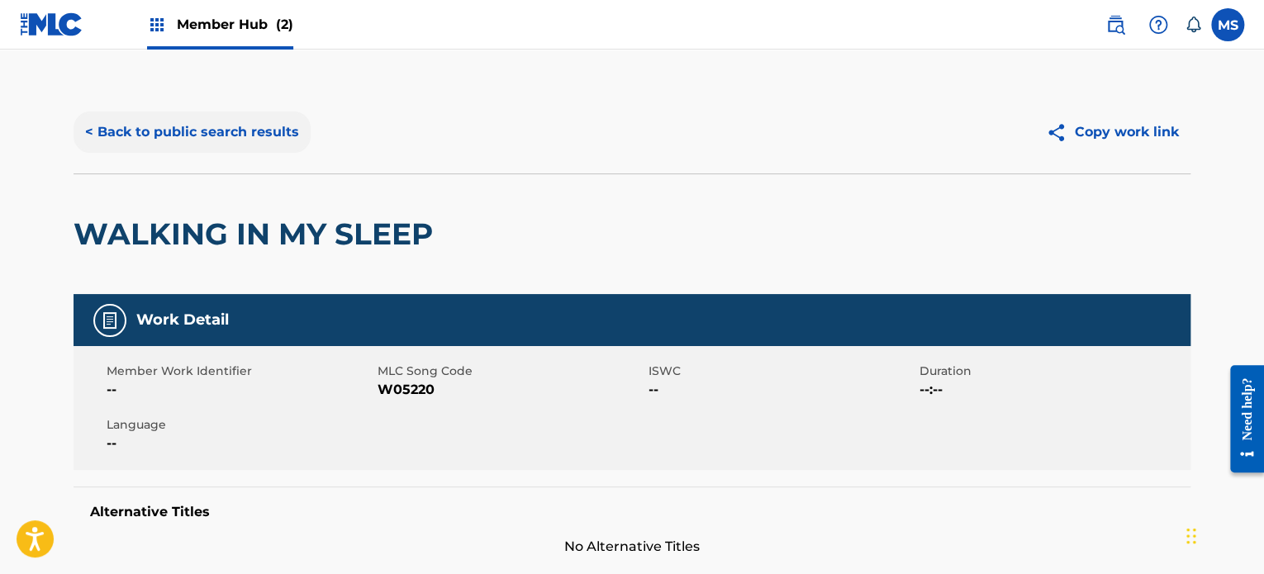
click at [212, 120] on button "< Back to public search results" at bounding box center [192, 132] width 237 height 41
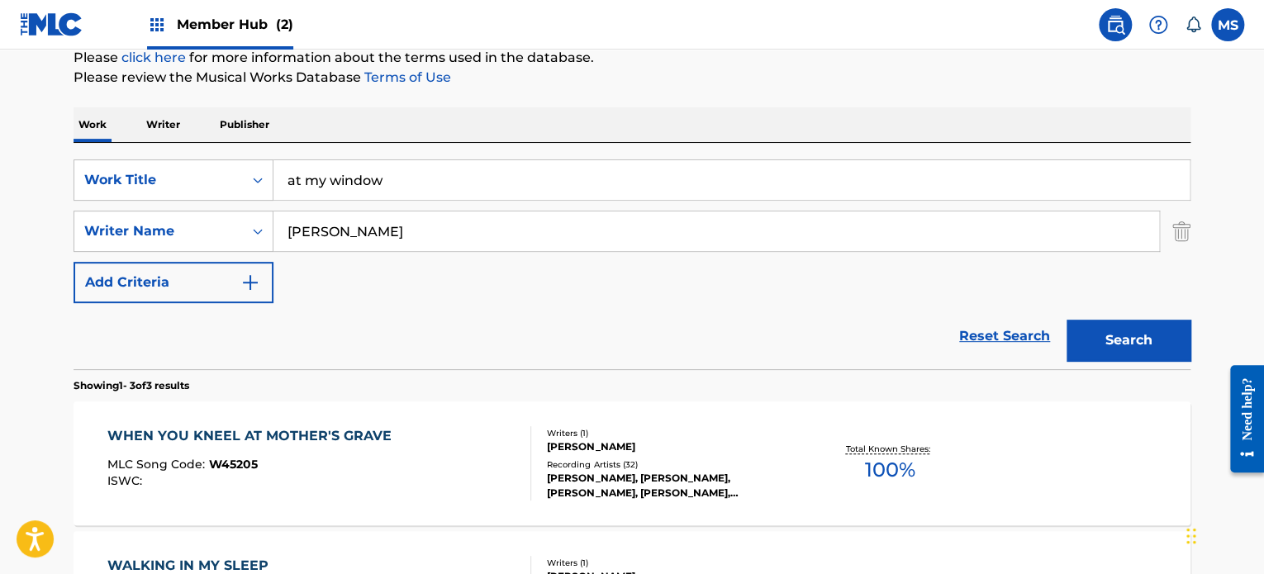
scroll to position [170, 0]
